Goal: Register for event/course

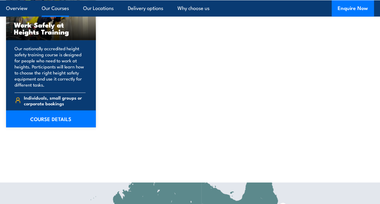
scroll to position [795, 0]
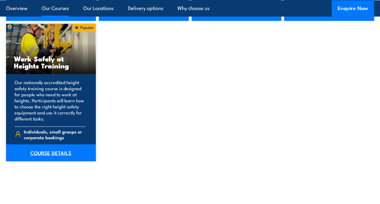
click at [46, 151] on link "COURSE DETAILS" at bounding box center [51, 152] width 90 height 17
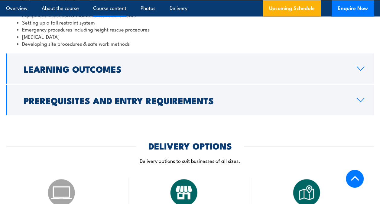
scroll to position [578, 0]
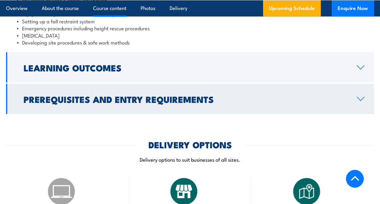
click at [251, 88] on link "Prerequisites and Entry Requirements" at bounding box center [190, 99] width 368 height 30
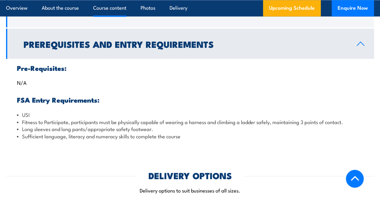
scroll to position [542, 0]
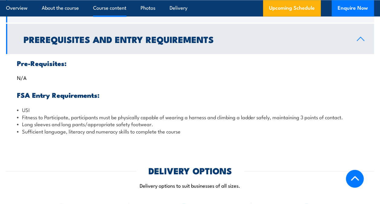
click at [244, 50] on link "Prerequisites and Entry Requirements" at bounding box center [190, 39] width 368 height 30
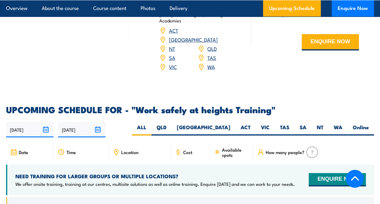
scroll to position [760, 0]
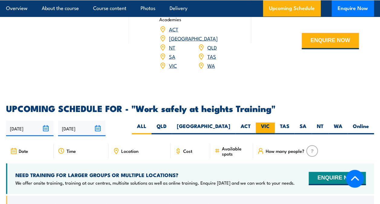
click at [267, 122] on label "VIC" at bounding box center [265, 128] width 19 height 12
click at [270, 122] on input "VIC" at bounding box center [272, 124] width 4 height 4
radio input "true"
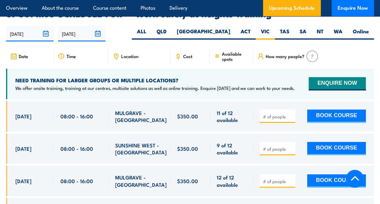
click at [275, 113] on input "number" at bounding box center [278, 116] width 30 height 6
type input "1"
